Goal: Task Accomplishment & Management: Use online tool/utility

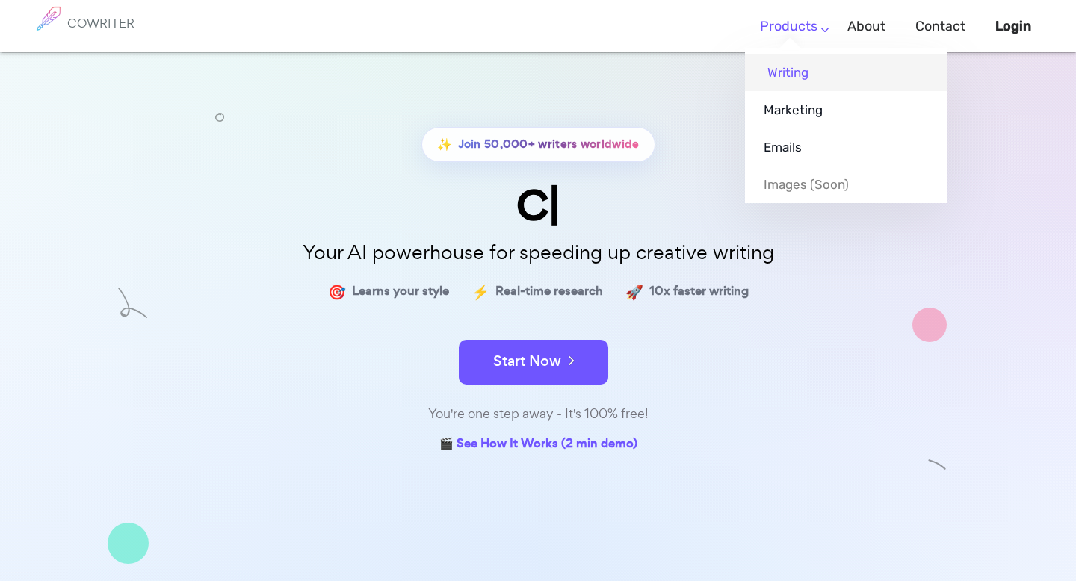
click at [775, 63] on link "Writing" at bounding box center [846, 72] width 202 height 37
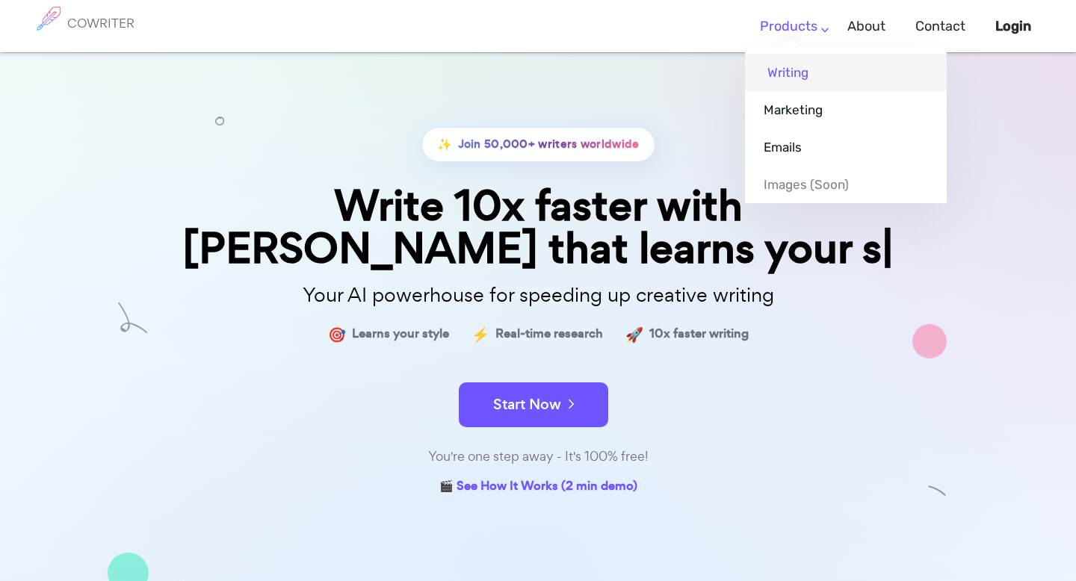
click at [775, 67] on link "Writing" at bounding box center [846, 72] width 202 height 37
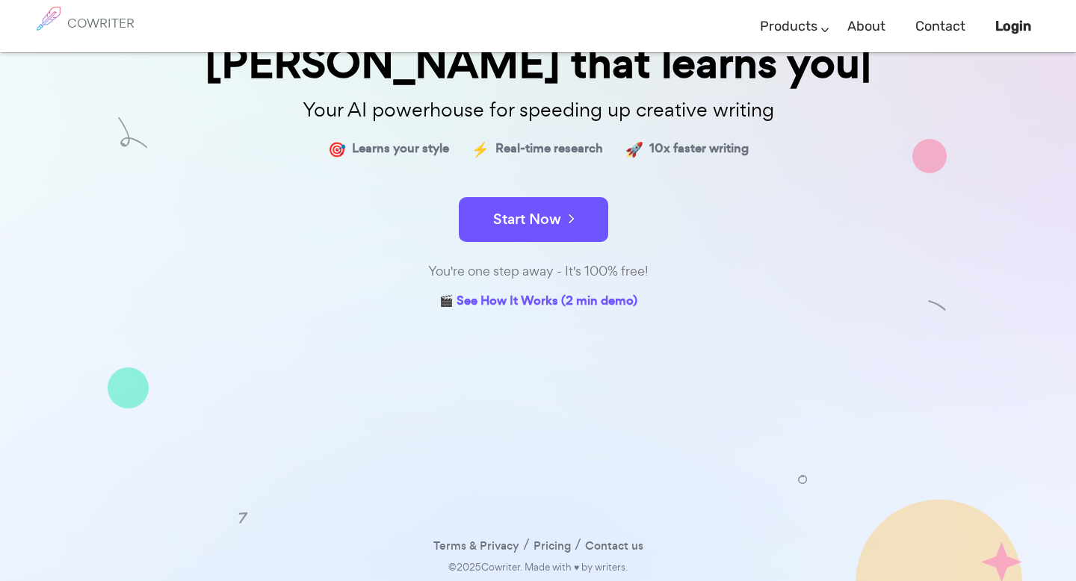
scroll to position [143, 0]
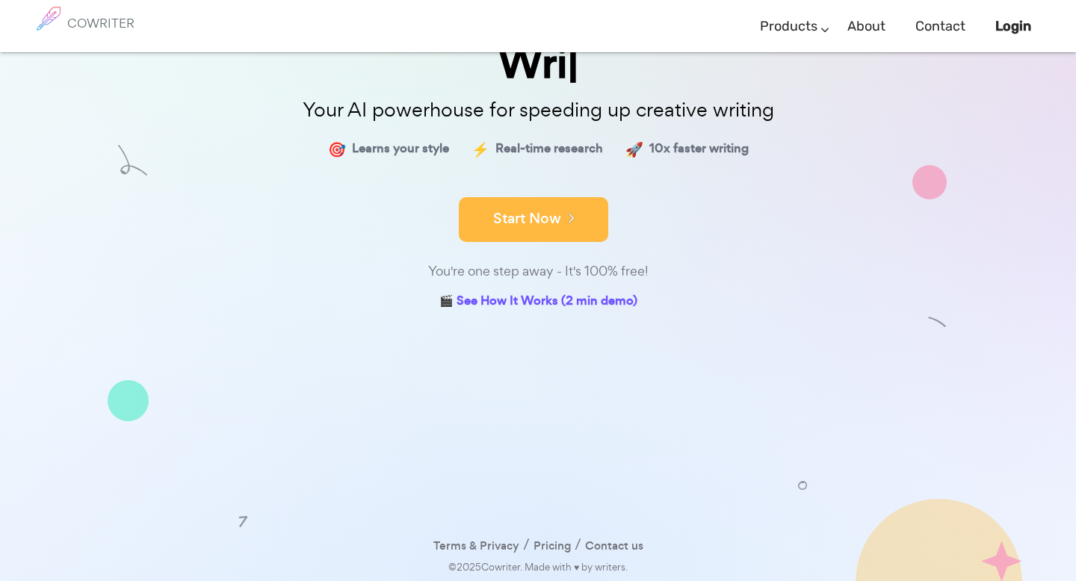
click at [543, 221] on button "Start Now" at bounding box center [533, 219] width 149 height 45
